Goal: Information Seeking & Learning: Compare options

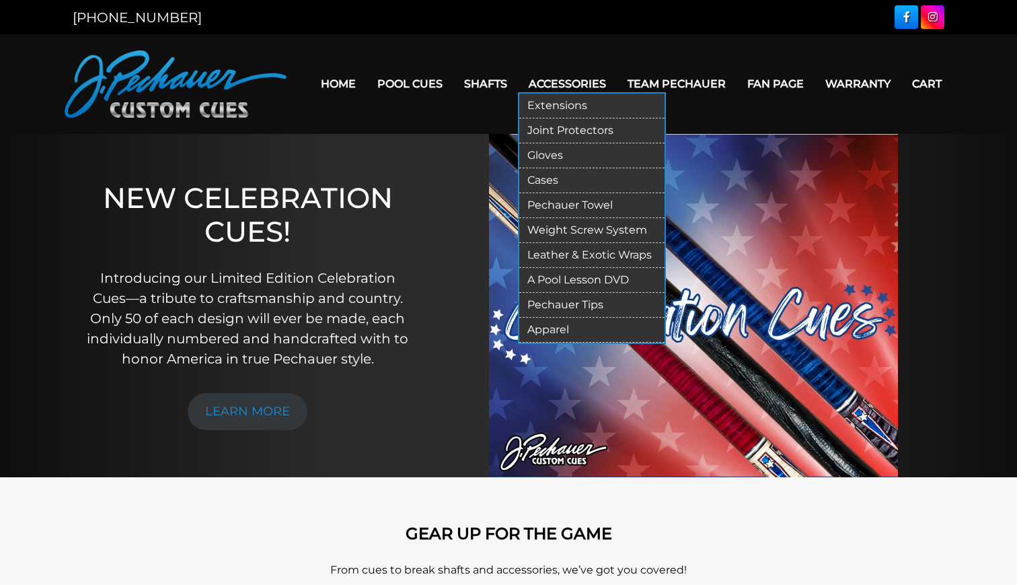
click at [579, 83] on link "Accessories" at bounding box center [567, 84] width 99 height 34
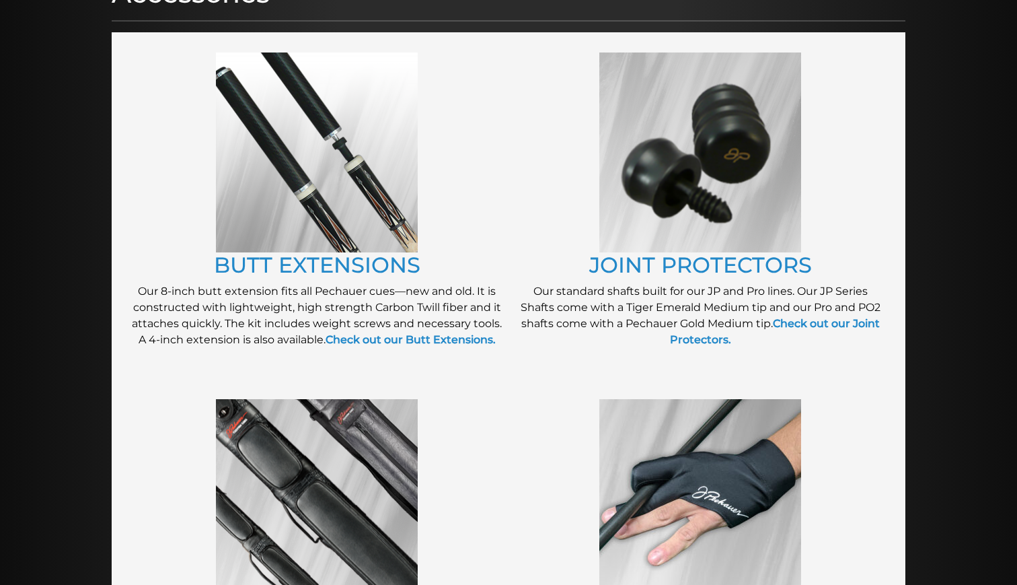
scroll to position [234, 0]
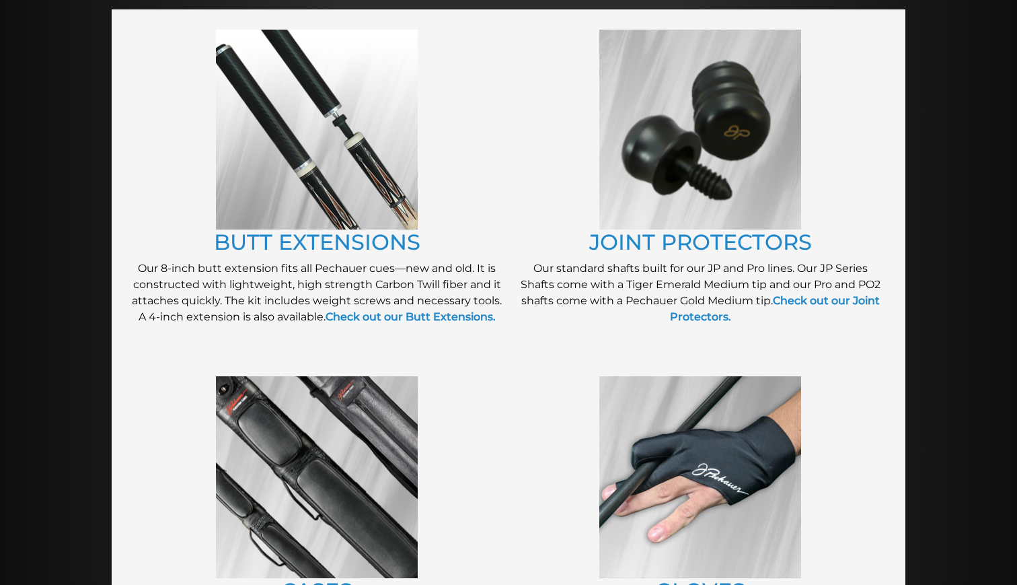
click at [651, 167] on img at bounding box center [701, 130] width 202 height 200
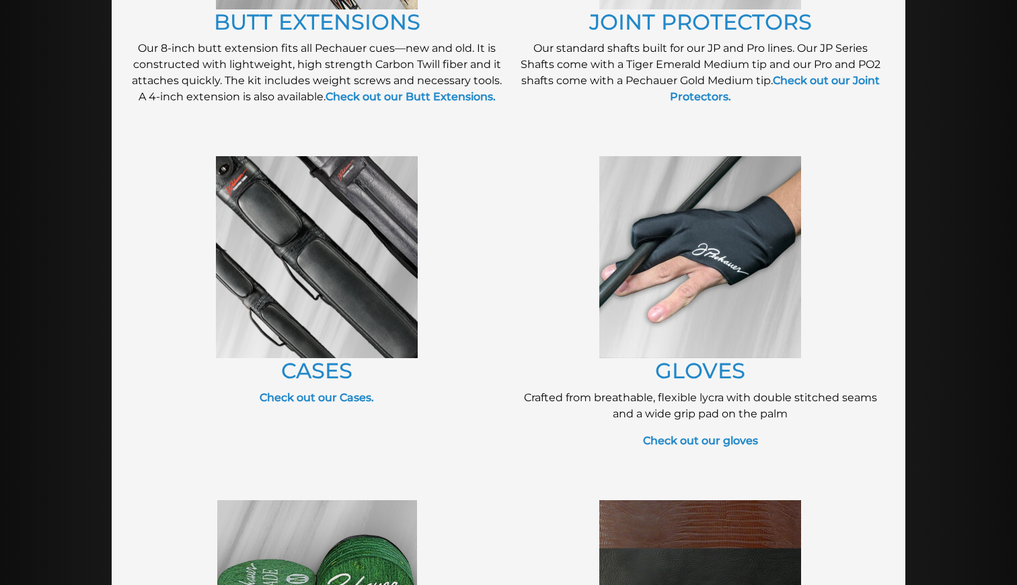
scroll to position [472, 0]
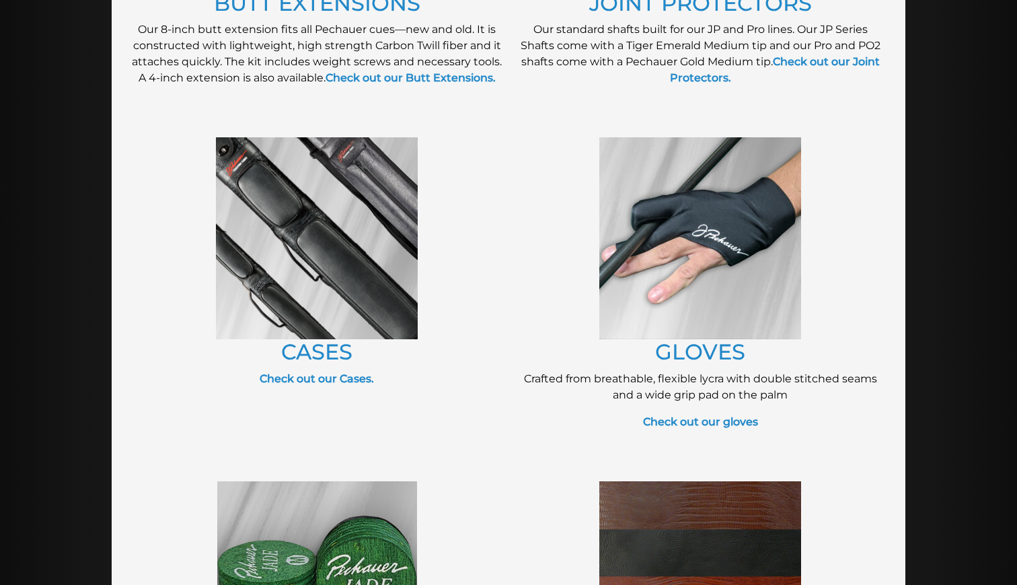
click at [323, 244] on img at bounding box center [317, 238] width 202 height 202
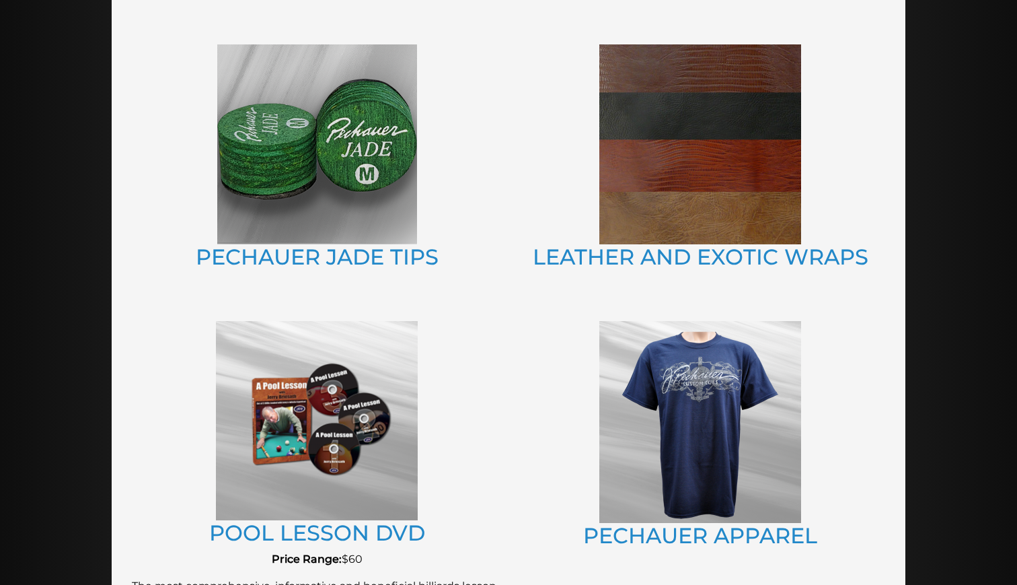
scroll to position [903, 0]
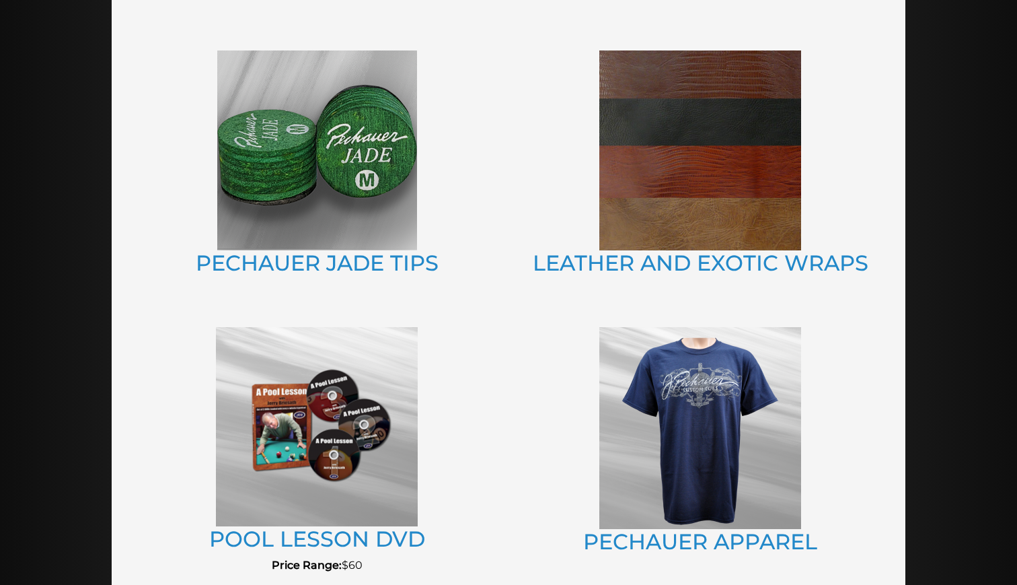
click at [290, 196] on img at bounding box center [317, 150] width 200 height 200
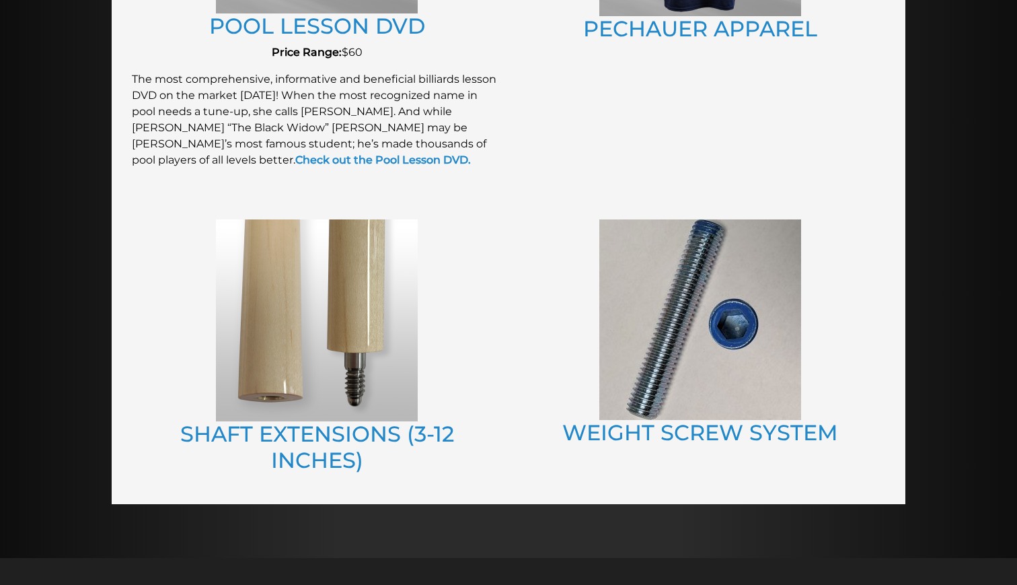
scroll to position [1425, 0]
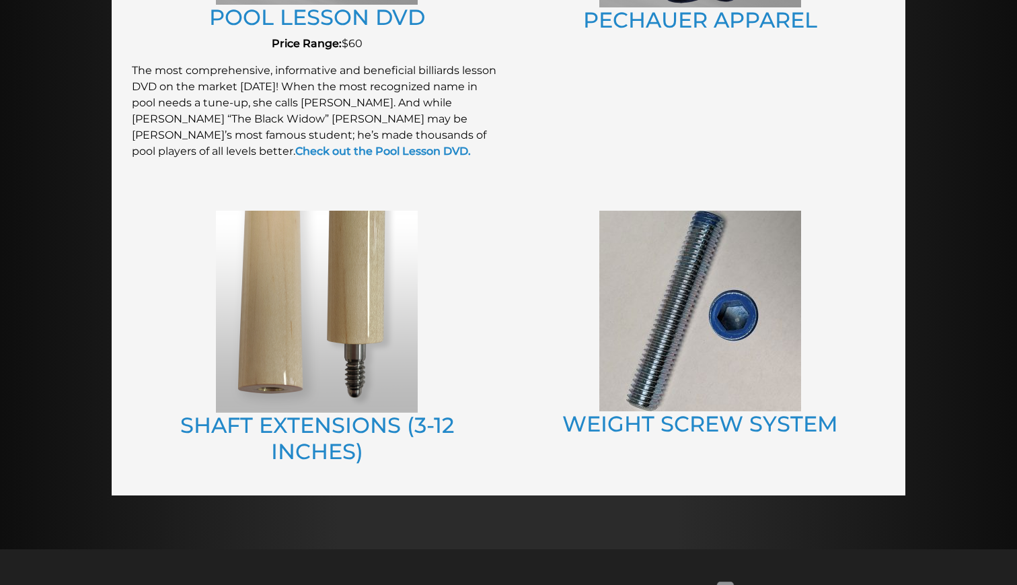
click at [284, 346] on img at bounding box center [317, 312] width 202 height 202
click at [692, 252] on img at bounding box center [701, 311] width 202 height 201
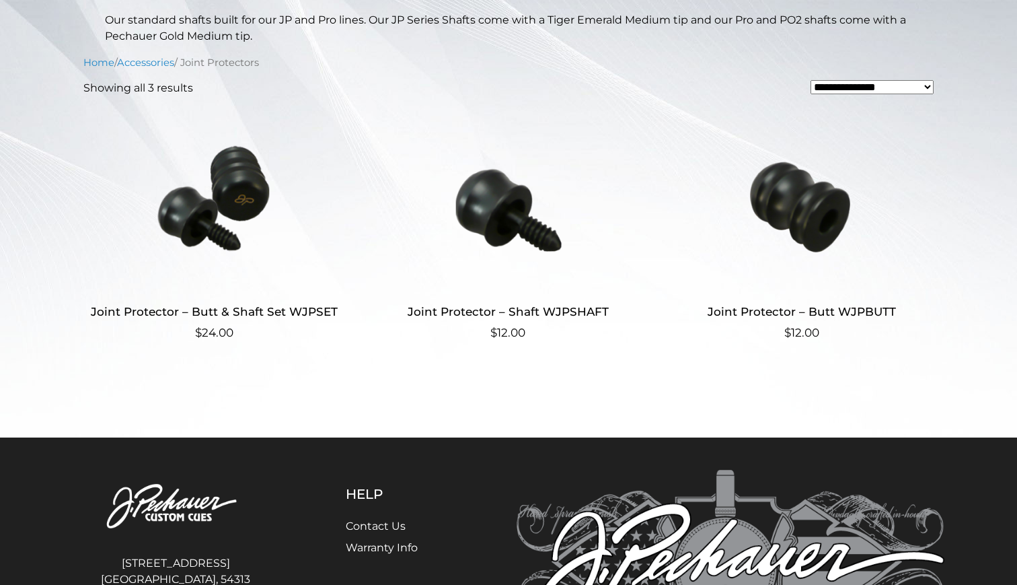
scroll to position [325, 0]
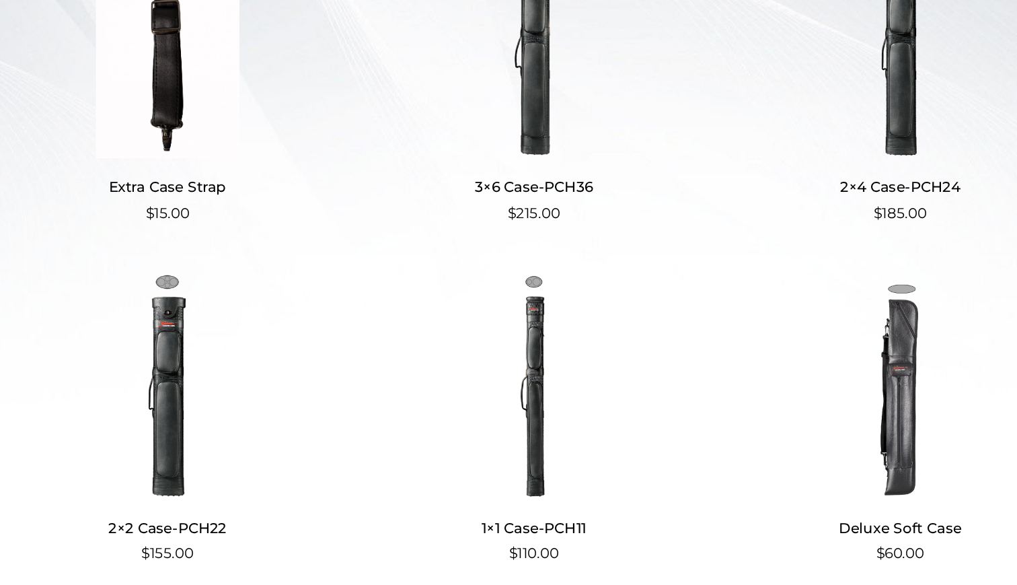
scroll to position [334, 0]
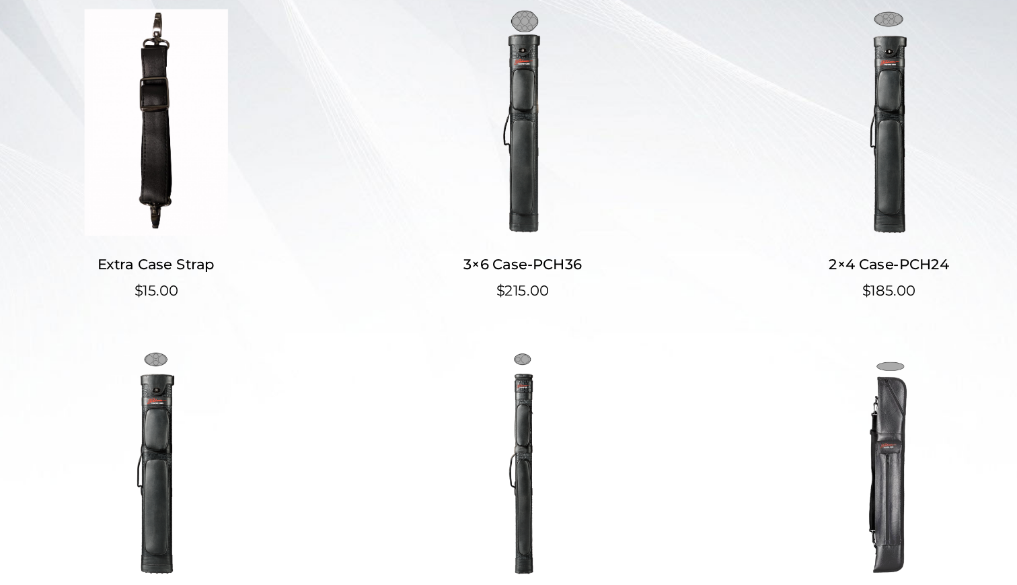
click at [717, 59] on img at bounding box center [802, 145] width 262 height 182
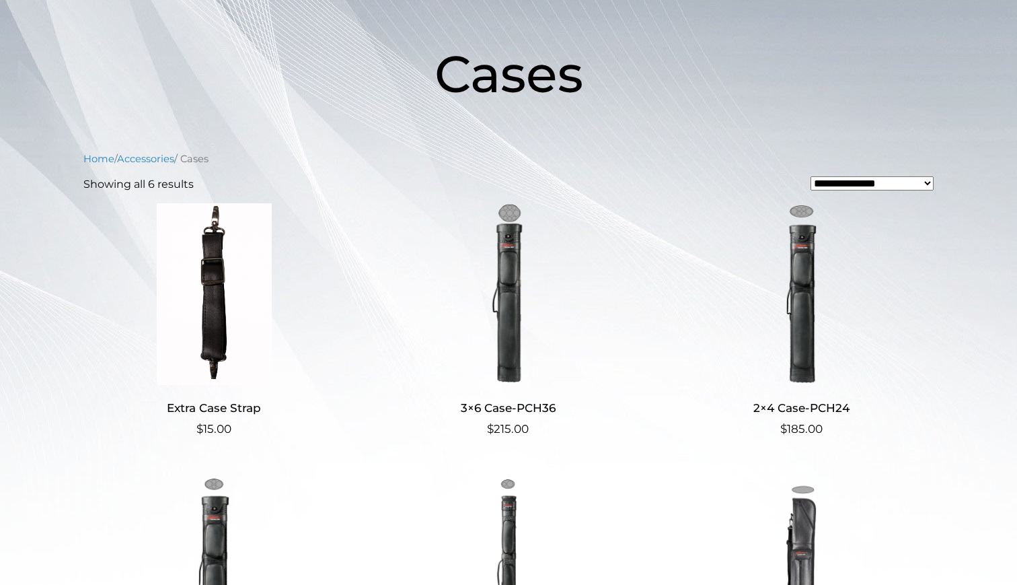
scroll to position [184, 0]
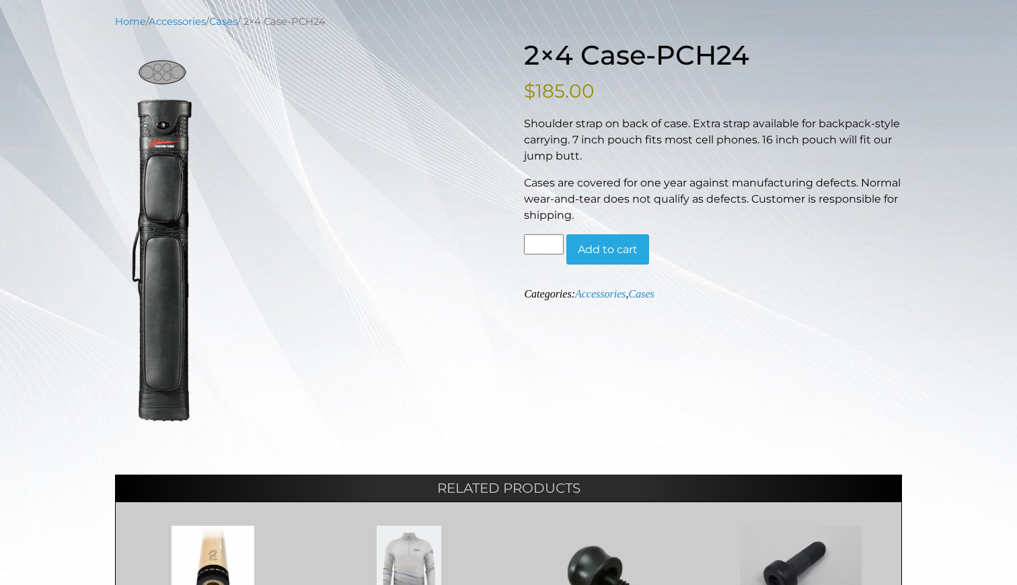
scroll to position [163, 0]
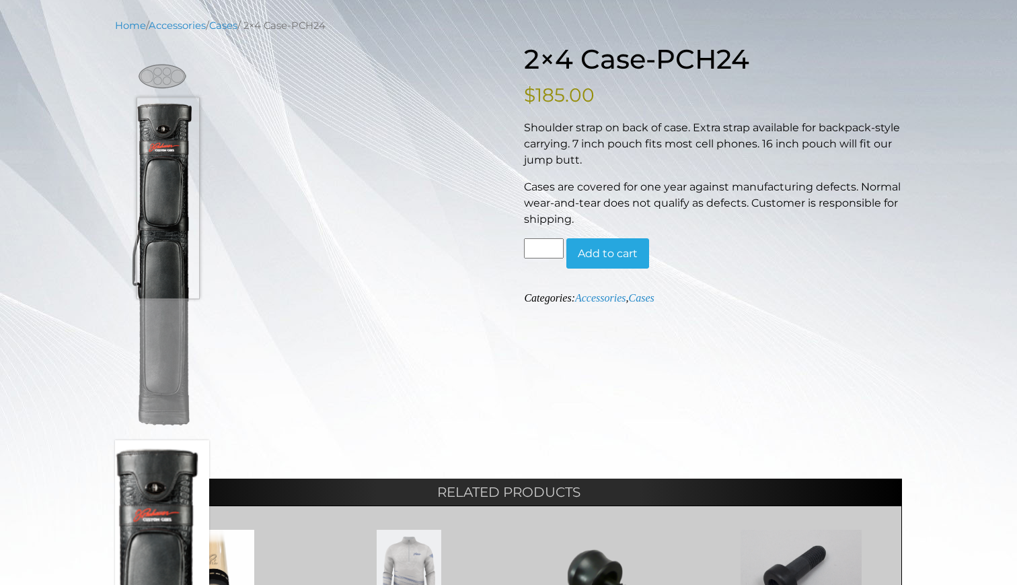
click at [168, 198] on img at bounding box center [162, 245] width 94 height 370
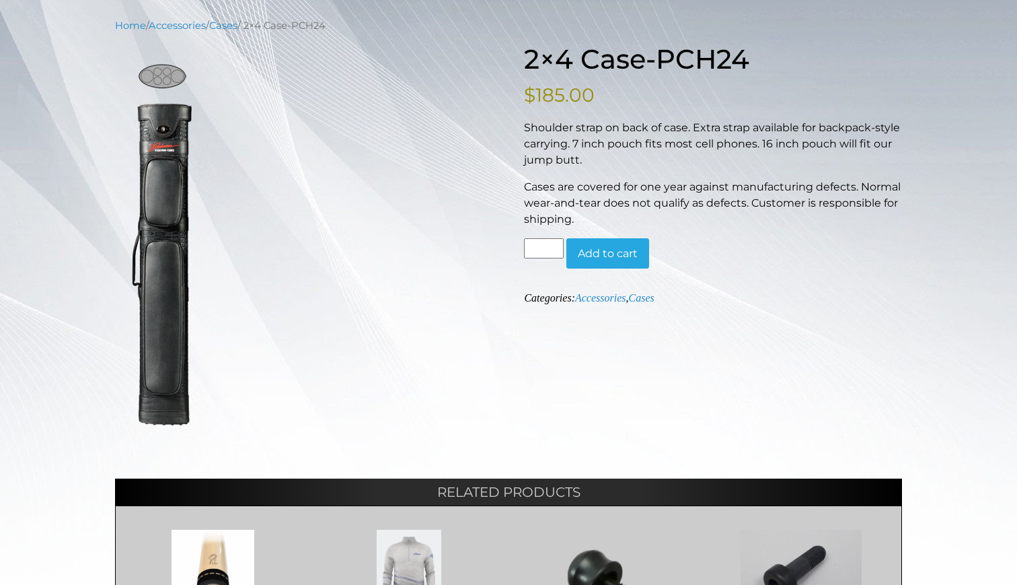
scroll to position [162, 0]
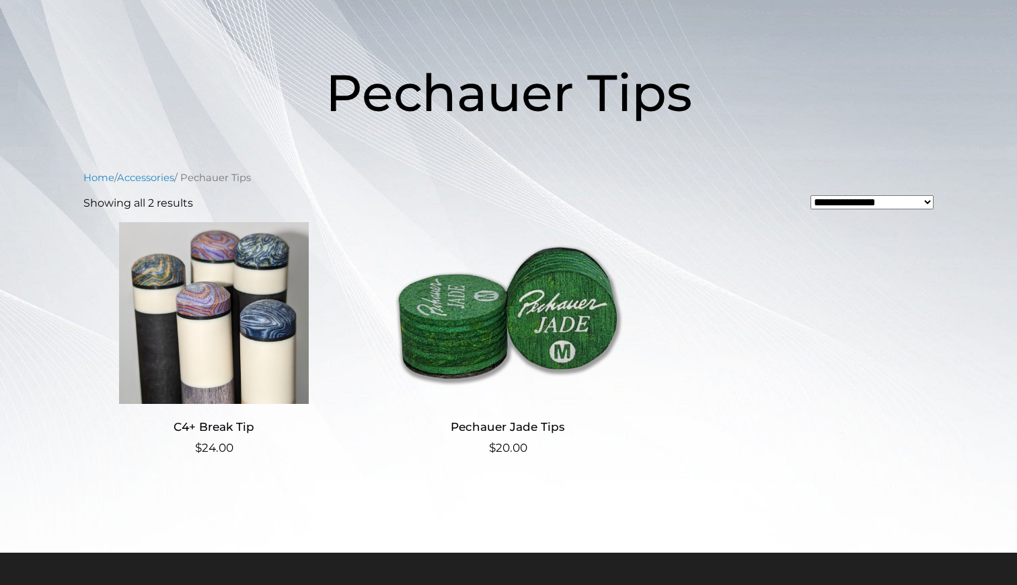
scroll to position [201, 0]
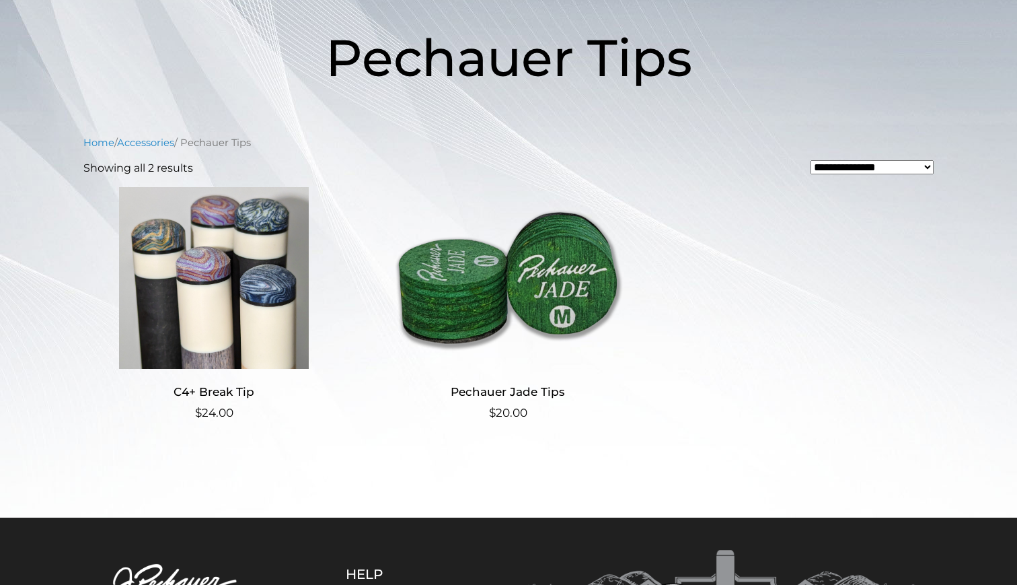
click at [553, 275] on img at bounding box center [509, 278] width 262 height 182
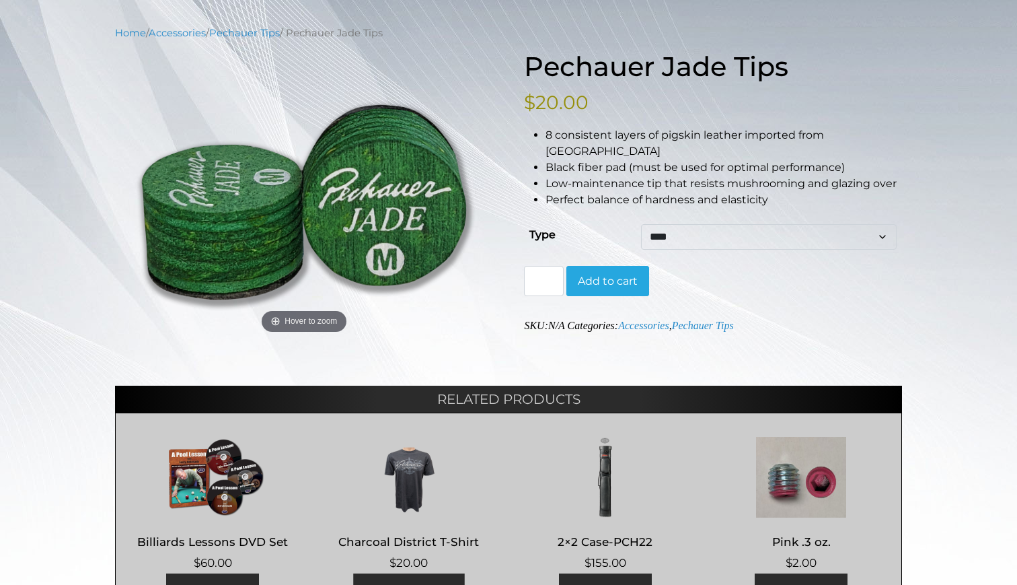
scroll to position [170, 0]
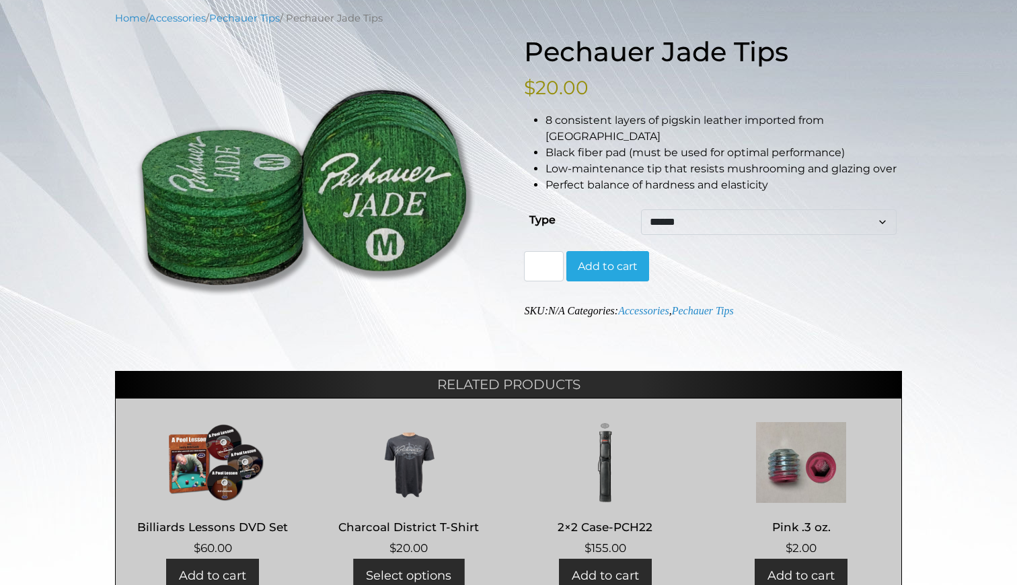
select select "******"
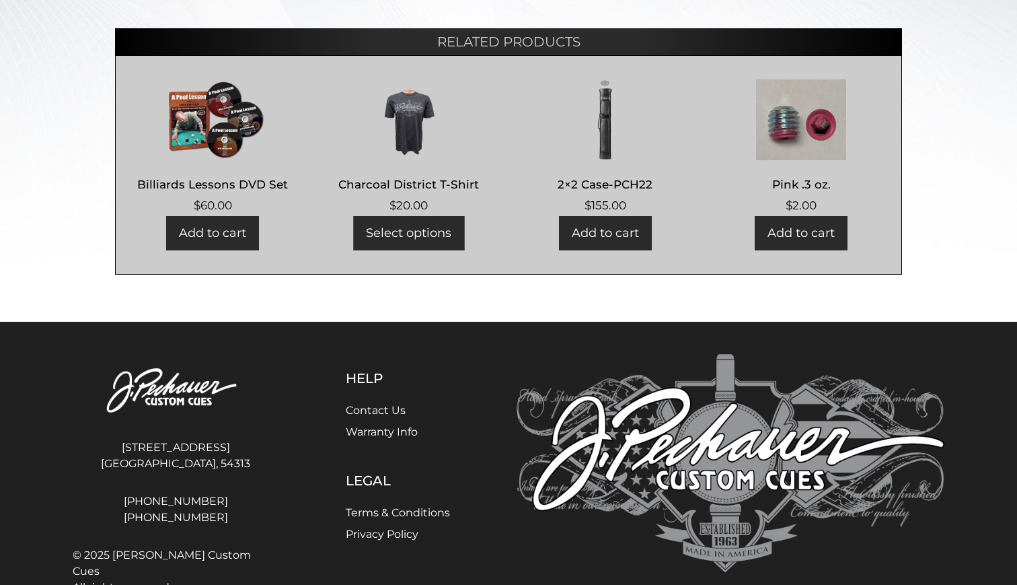
scroll to position [514, 0]
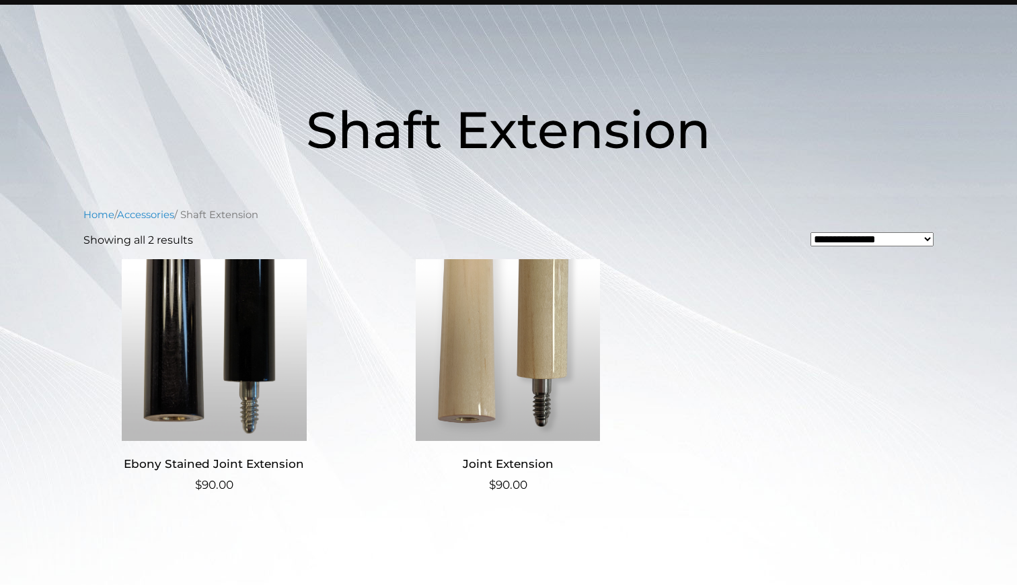
scroll to position [204, 0]
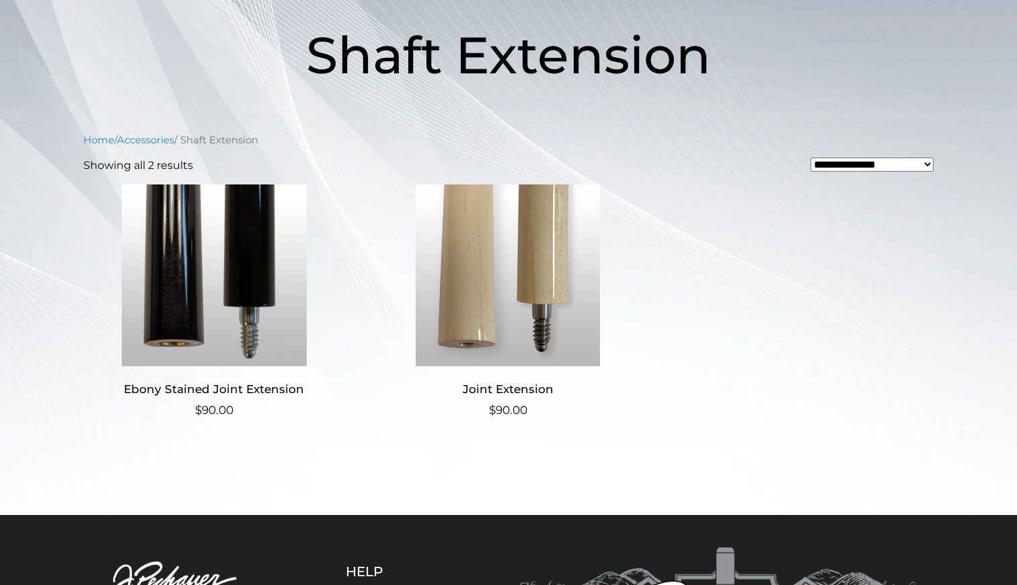
click at [456, 291] on img at bounding box center [509, 275] width 262 height 182
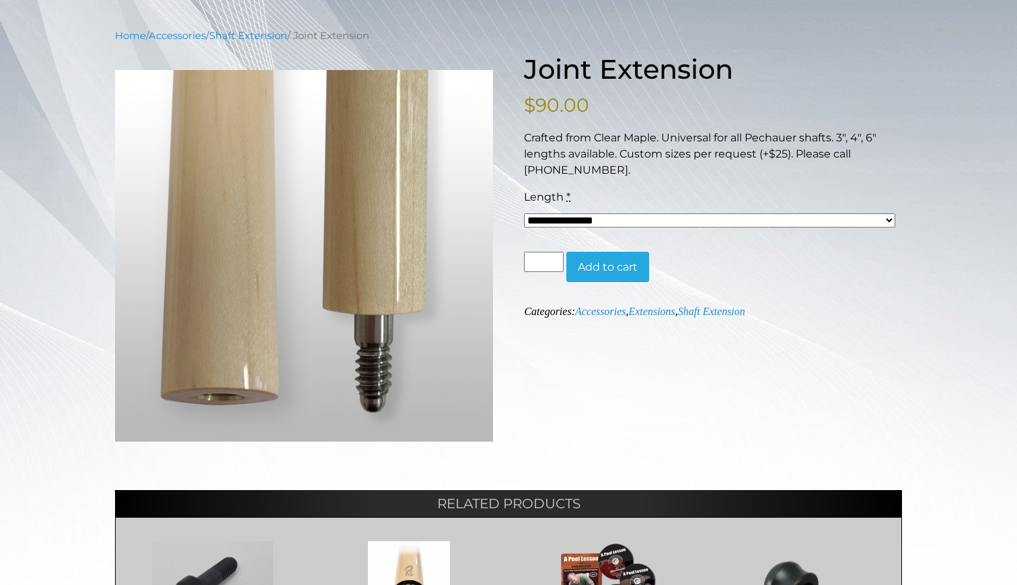
scroll to position [151, 0]
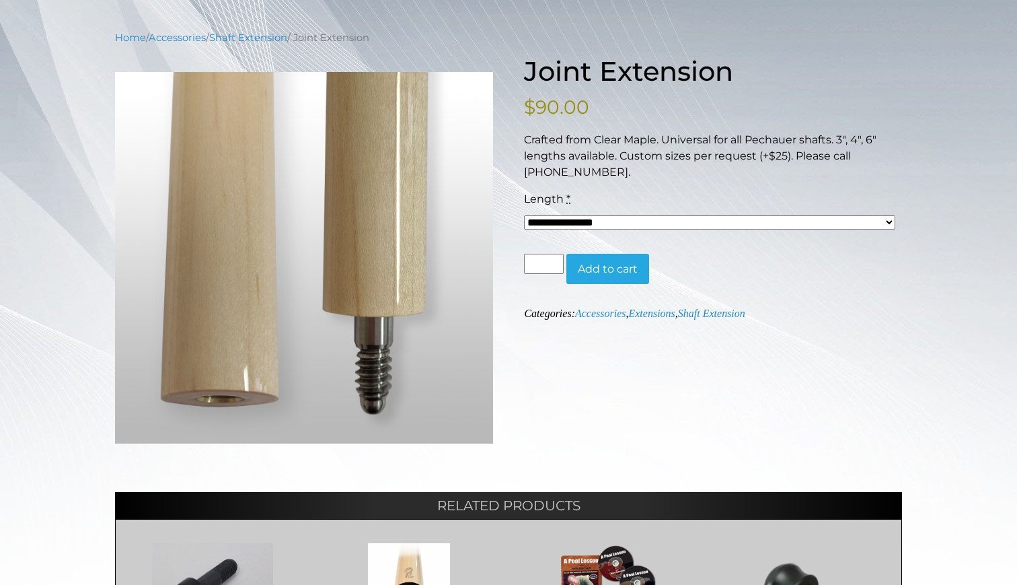
click at [748, 219] on select "**********" at bounding box center [709, 222] width 371 height 14
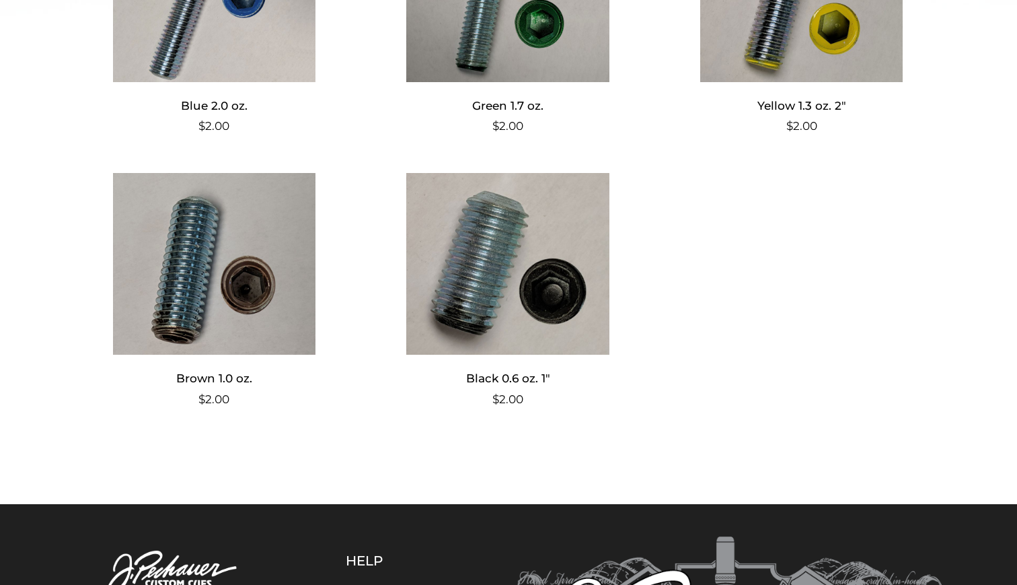
scroll to position [715, 0]
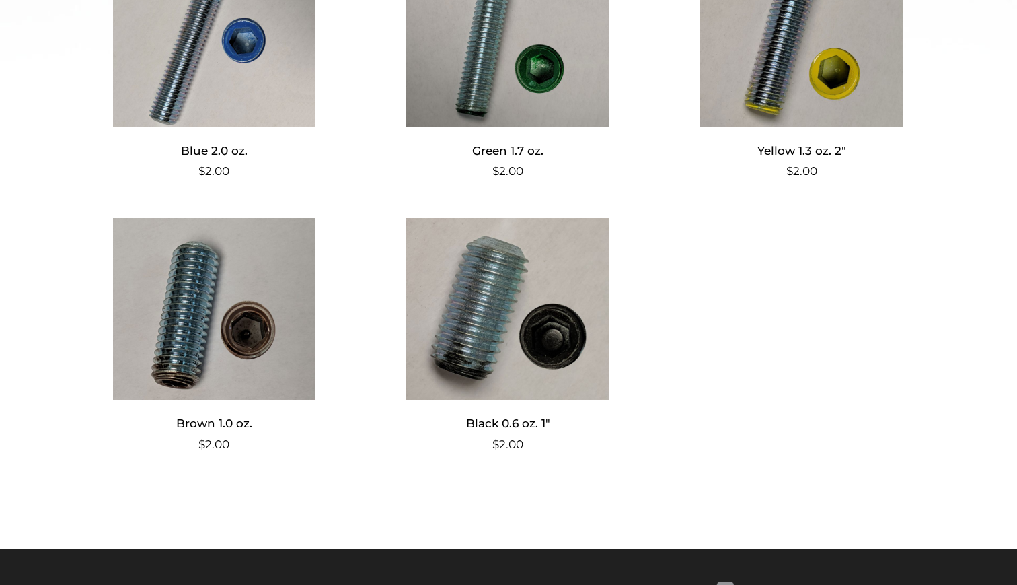
click at [515, 320] on img at bounding box center [509, 309] width 262 height 182
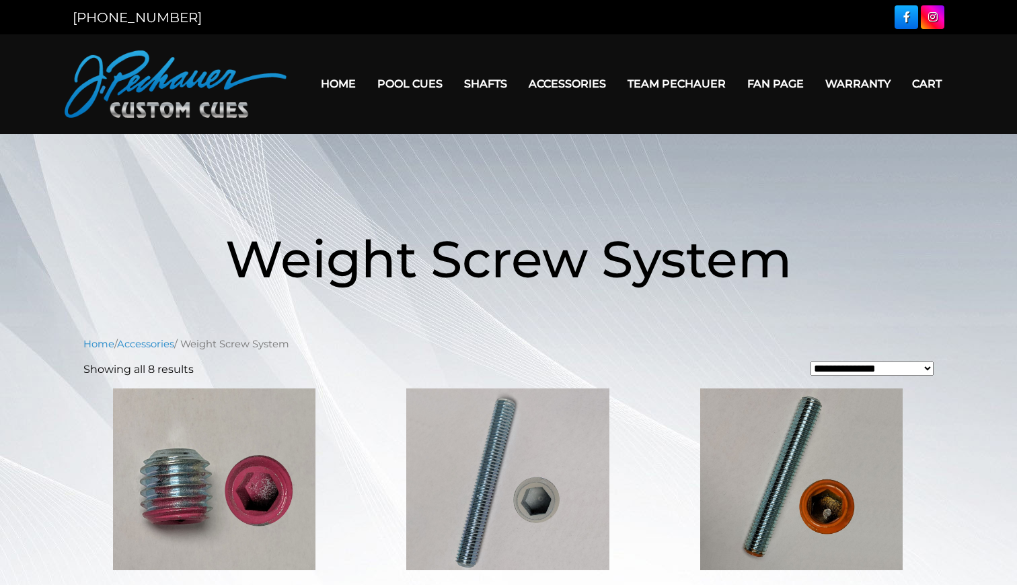
scroll to position [0, 0]
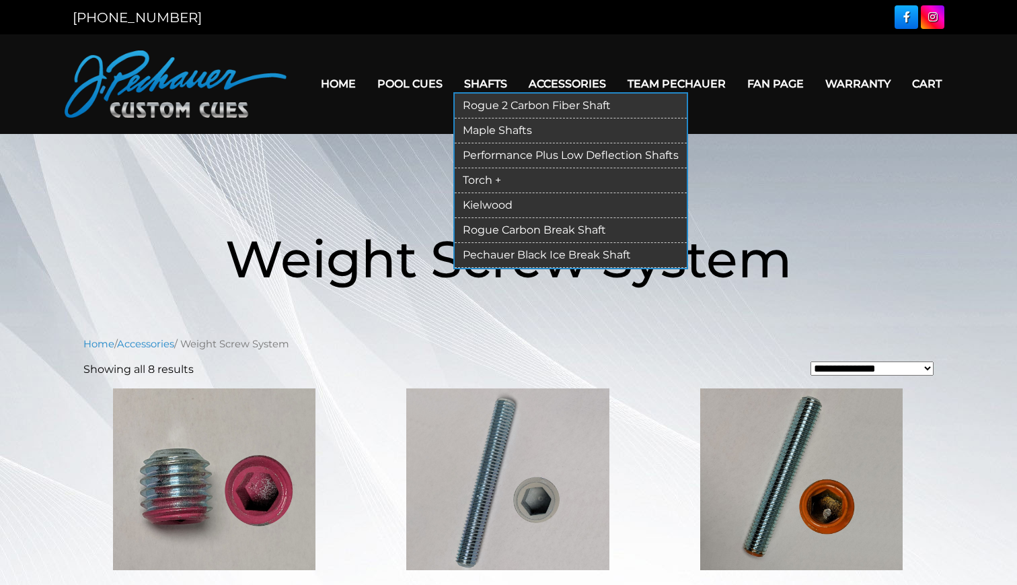
click at [479, 155] on link "Performance Plus Low Deflection Shafts" at bounding box center [571, 155] width 232 height 25
click at [522, 227] on link "Rogue Carbon Break Shaft" at bounding box center [571, 230] width 232 height 25
click at [482, 128] on link "Maple Shafts" at bounding box center [571, 130] width 232 height 25
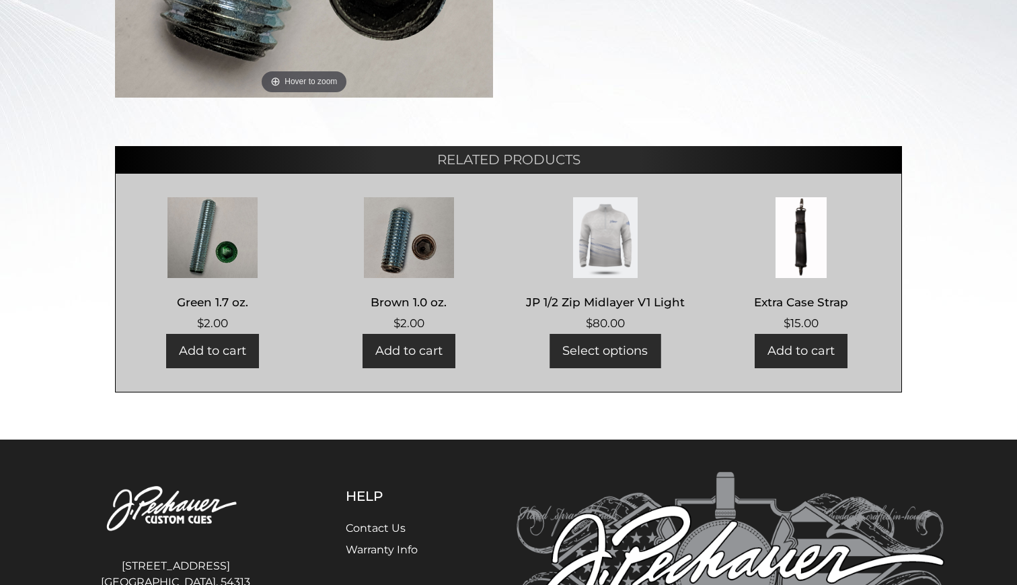
scroll to position [462, 0]
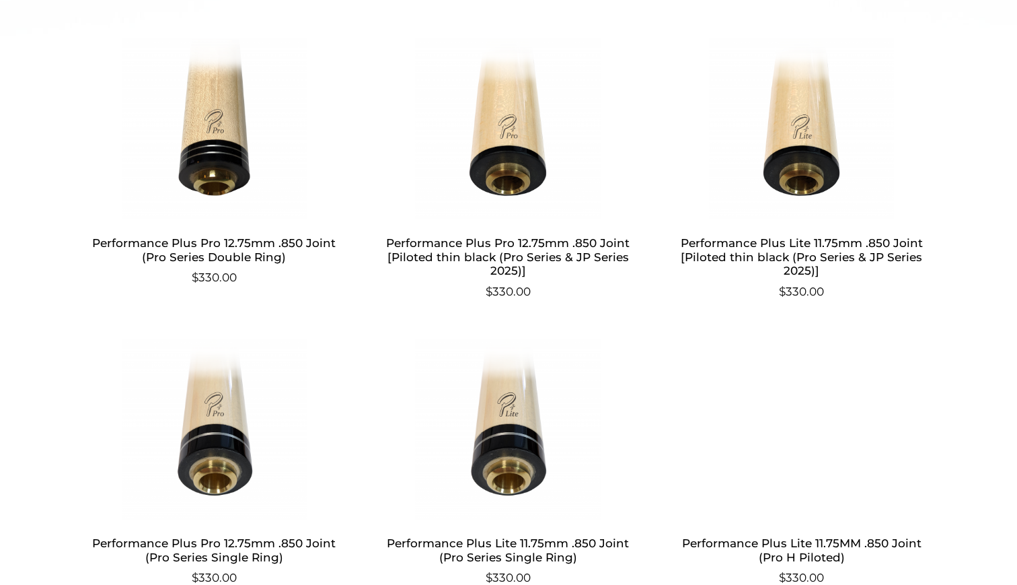
scroll to position [750, 0]
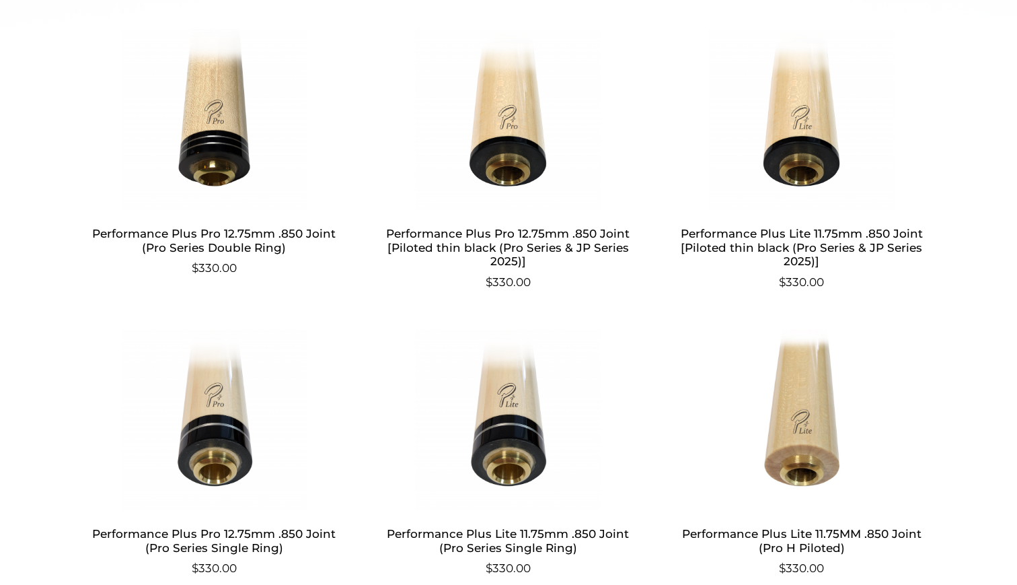
click at [505, 141] on img at bounding box center [509, 120] width 262 height 182
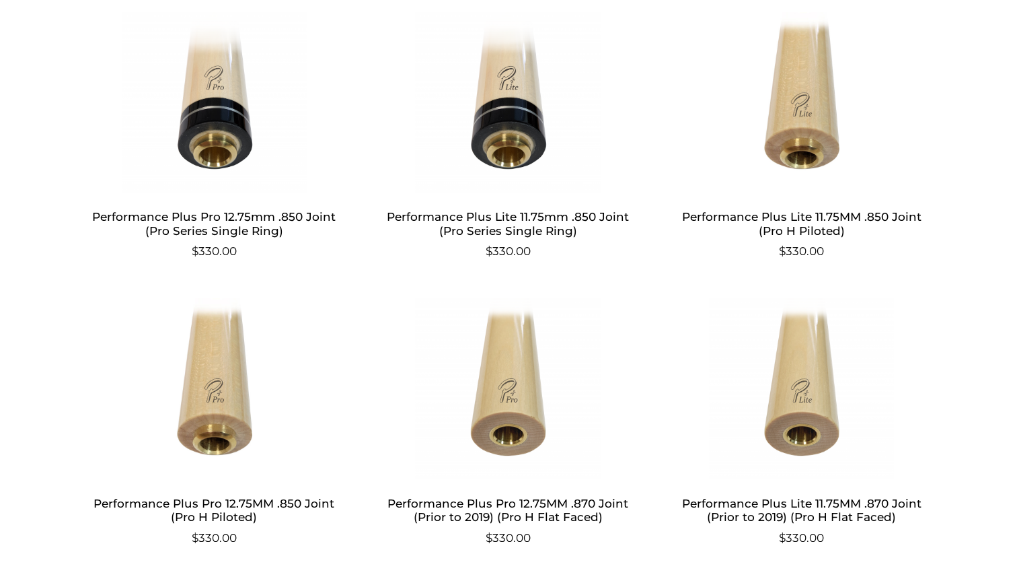
scroll to position [1066, 0]
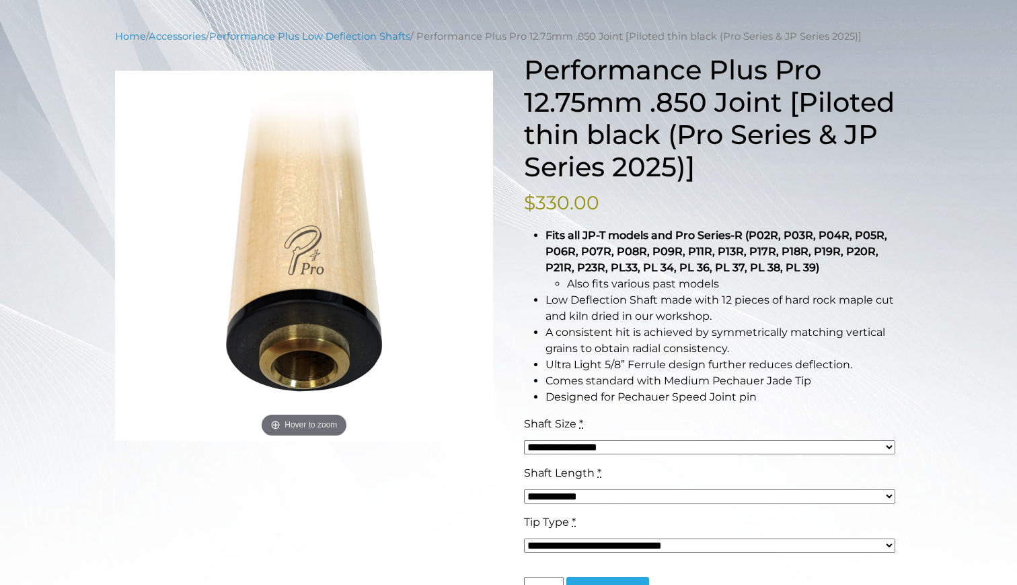
scroll to position [180, 0]
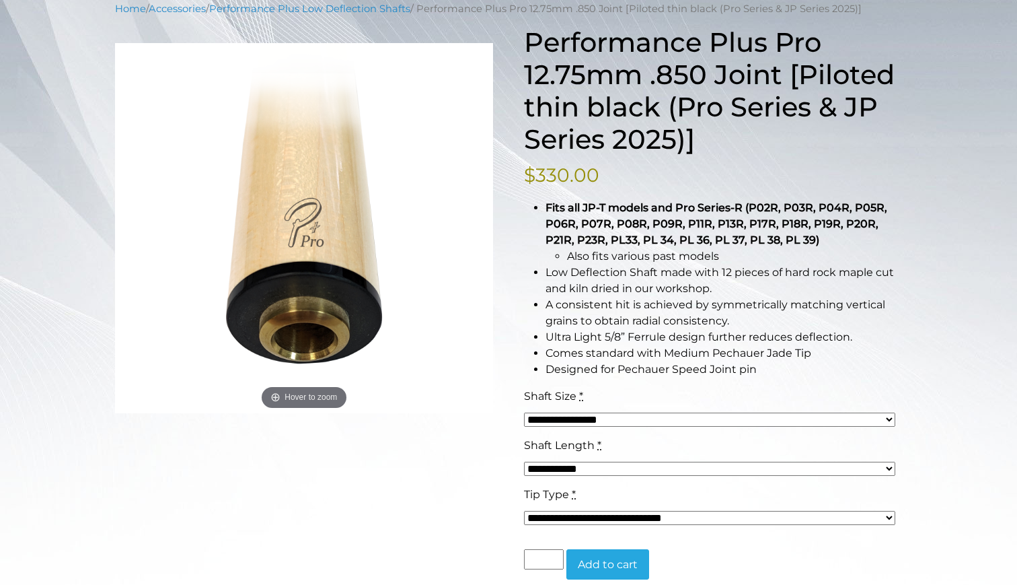
click at [887, 421] on select "**********" at bounding box center [709, 420] width 371 height 14
click at [778, 467] on select "**********" at bounding box center [709, 469] width 371 height 14
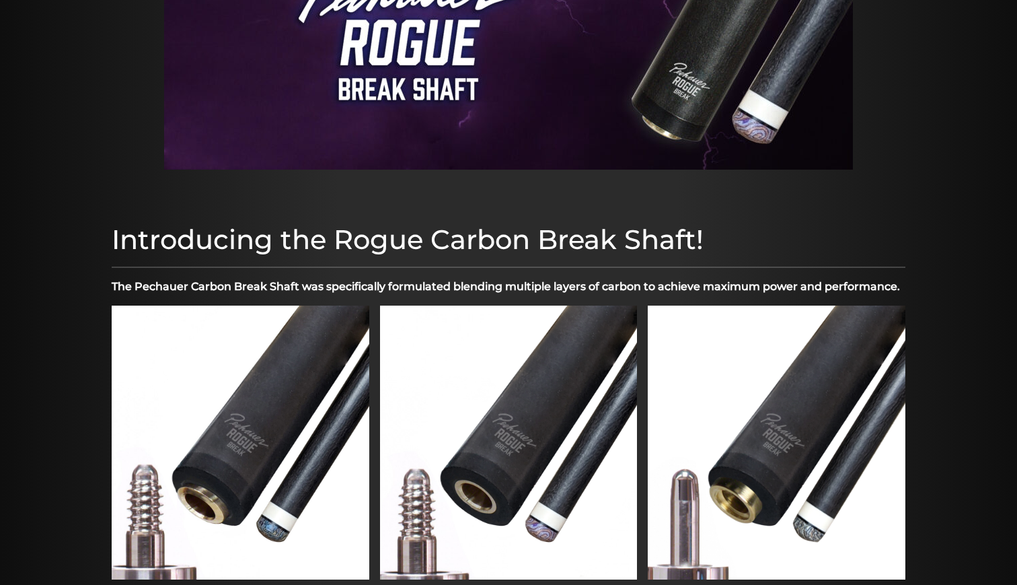
scroll to position [364, 0]
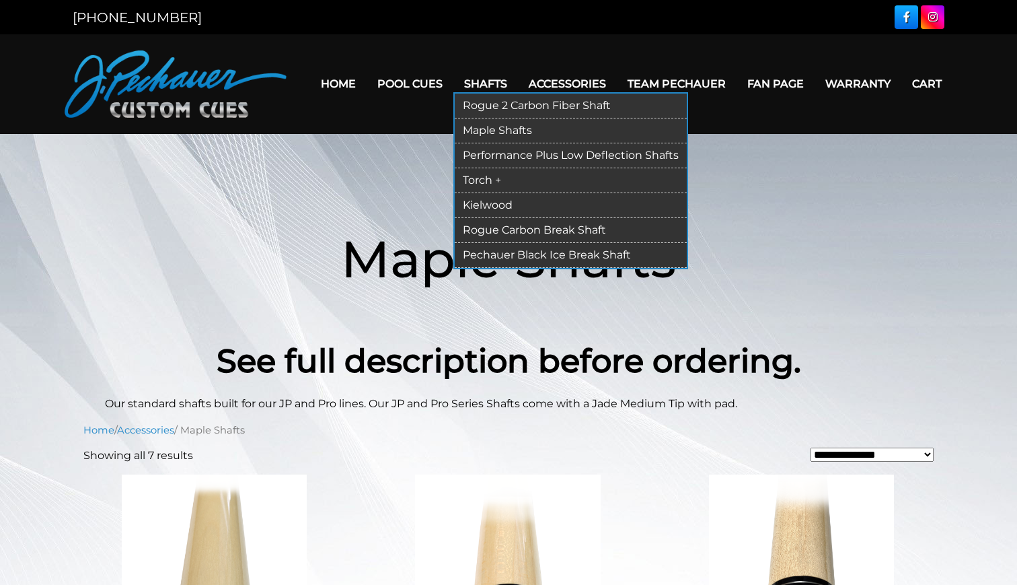
click at [503, 155] on link "Performance Plus Low Deflection Shafts" at bounding box center [571, 155] width 232 height 25
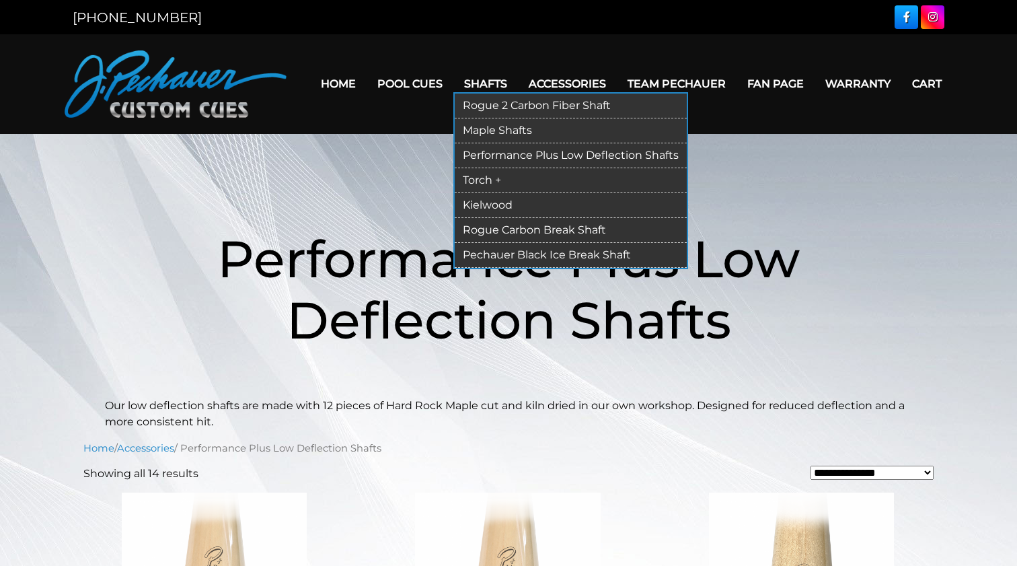
click at [517, 256] on link "Pechauer Black Ice Break Shaft" at bounding box center [571, 255] width 232 height 25
click at [511, 256] on link "Pechauer Black Ice Break Shaft" at bounding box center [571, 255] width 232 height 25
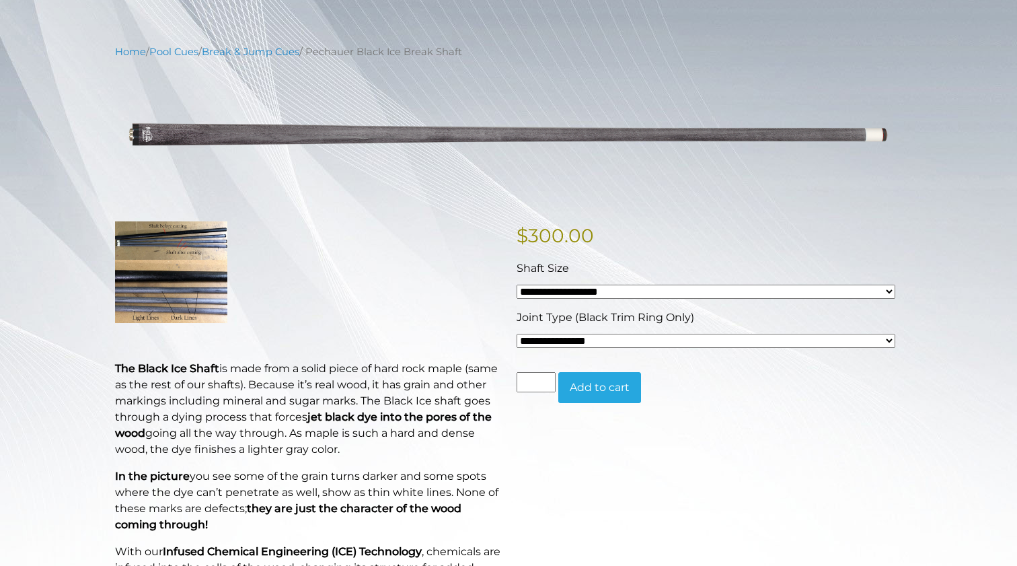
scroll to position [139, 0]
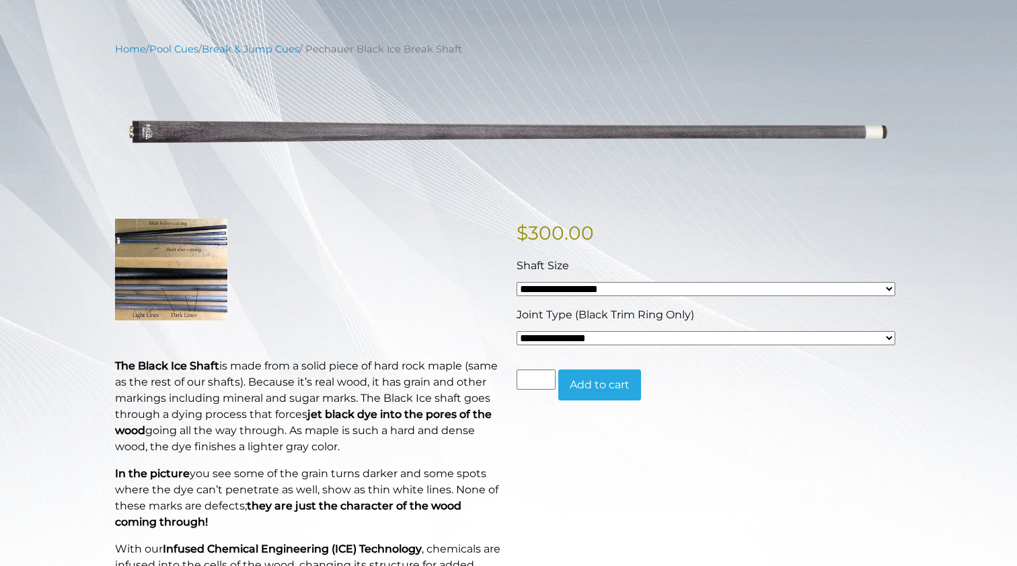
click at [143, 249] on img at bounding box center [171, 269] width 112 height 101
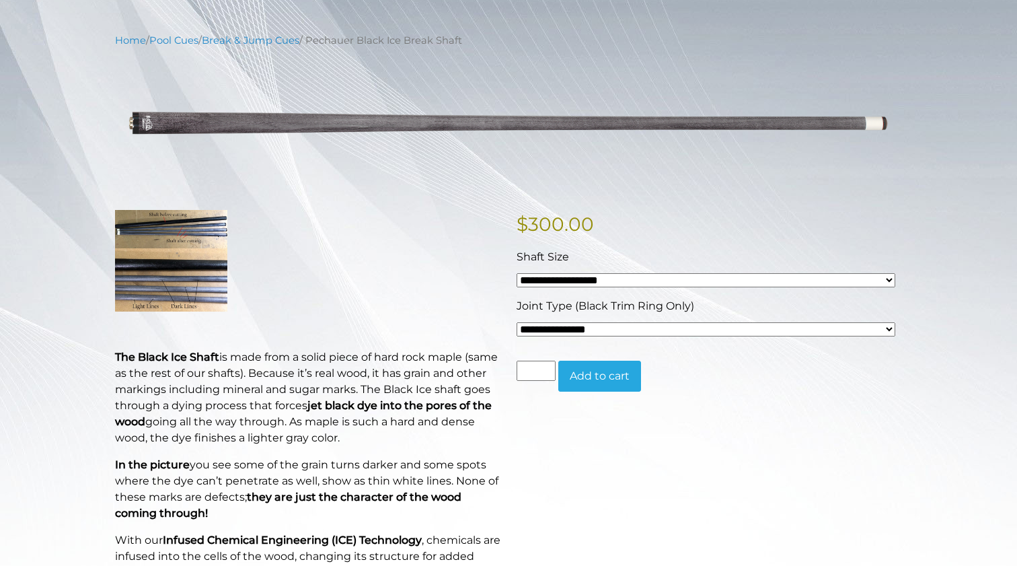
scroll to position [147, 0]
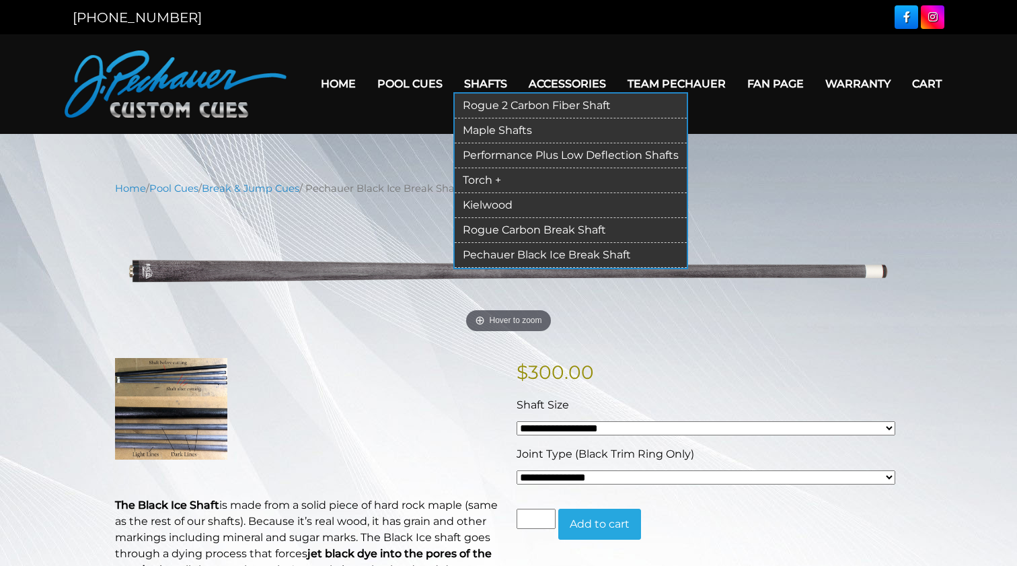
click at [504, 229] on link "Rogue Carbon Break Shaft" at bounding box center [571, 230] width 232 height 25
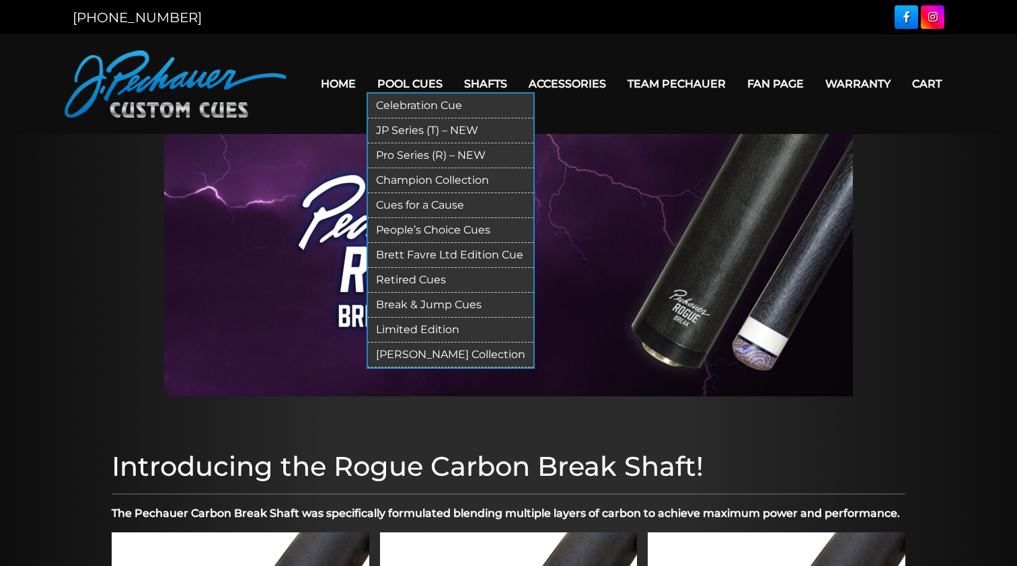
click at [425, 300] on link "Break & Jump Cues" at bounding box center [451, 305] width 166 height 25
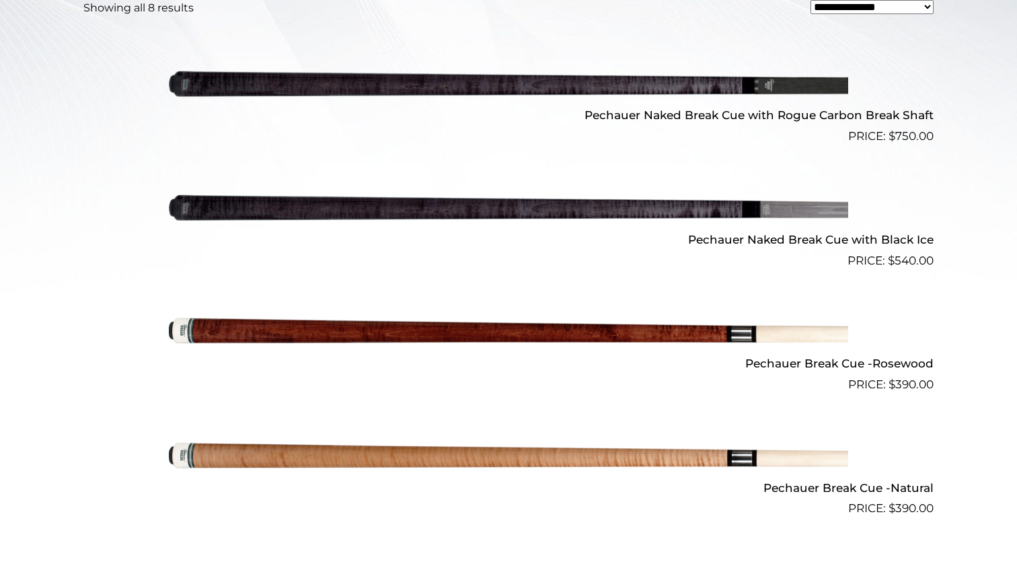
scroll to position [487, 0]
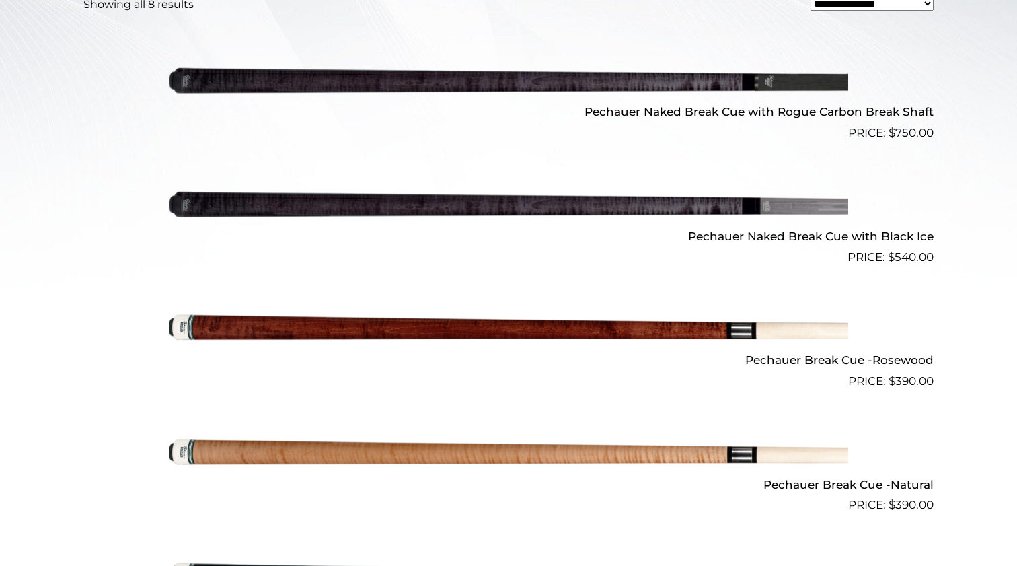
click at [342, 207] on img at bounding box center [509, 203] width 680 height 113
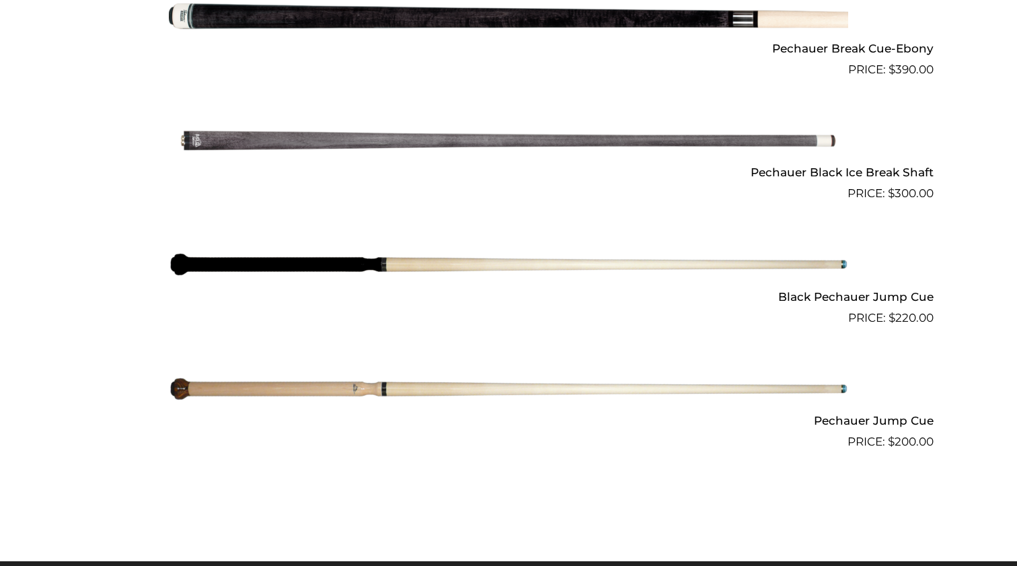
scroll to position [1046, 0]
